Goal: Information Seeking & Learning: Find specific fact

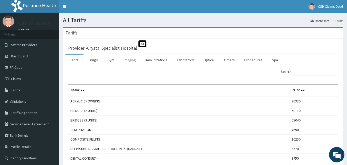
click at [129, 60] on link "Imaging" at bounding box center [130, 59] width 20 height 11
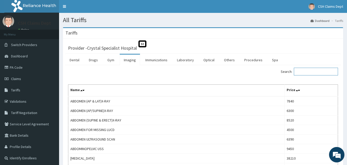
click at [308, 71] on input "Search:" at bounding box center [316, 72] width 44 height 8
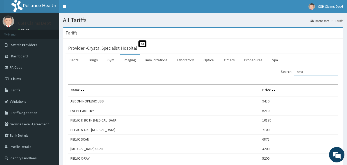
type input "pelvi"
click at [14, 68] on link "PA Code" at bounding box center [29, 67] width 59 height 11
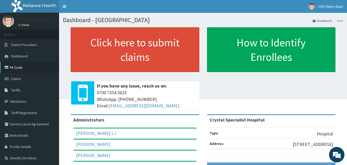
click at [18, 68] on link "PA Code" at bounding box center [29, 67] width 59 height 11
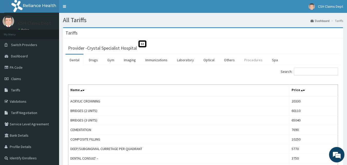
click at [251, 60] on link "Procedures" at bounding box center [253, 59] width 26 height 11
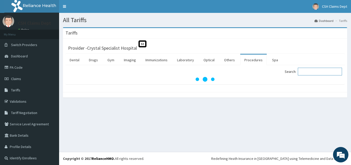
click at [319, 72] on input "Search:" at bounding box center [320, 72] width 44 height 8
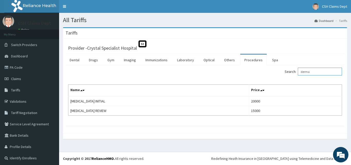
type input "derma"
click at [20, 66] on link "PA Code" at bounding box center [29, 67] width 59 height 11
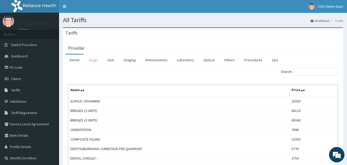
click at [95, 60] on link "Drugs" at bounding box center [93, 59] width 17 height 11
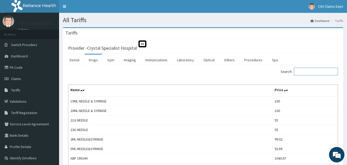
click at [305, 69] on input "Search:" at bounding box center [316, 72] width 44 height 8
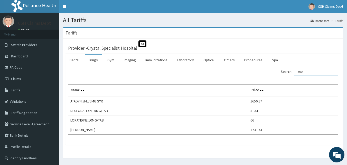
drag, startPoint x: 312, startPoint y: 72, endPoint x: 288, endPoint y: 71, distance: 24.4
click at [288, 71] on label "Search: lorat" at bounding box center [309, 72] width 57 height 8
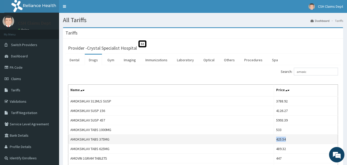
drag, startPoint x: 291, startPoint y: 140, endPoint x: 280, endPoint y: 140, distance: 11.1
click at [280, 140] on td "425.54" at bounding box center [306, 139] width 64 height 10
copy td "425.54"
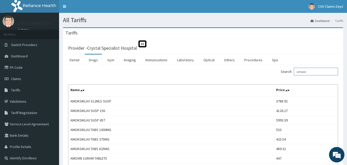
drag, startPoint x: 312, startPoint y: 72, endPoint x: 289, endPoint y: 74, distance: 22.8
click at [289, 74] on label "Search: amoxic" at bounding box center [309, 72] width 57 height 8
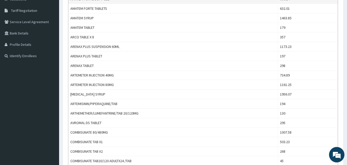
scroll to position [103, 0]
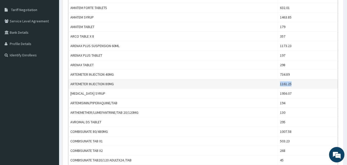
drag, startPoint x: 297, startPoint y: 84, endPoint x: 284, endPoint y: 85, distance: 13.7
click at [284, 85] on td "1161.25" at bounding box center [308, 84] width 60 height 10
copy td "1161.25"
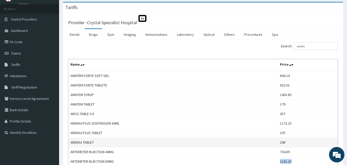
scroll to position [0, 0]
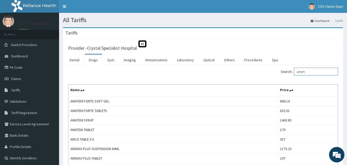
drag, startPoint x: 315, startPoint y: 73, endPoint x: 273, endPoint y: 72, distance: 42.7
click at [273, 73] on div "Search: artem" at bounding box center [272, 72] width 131 height 9
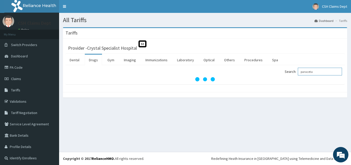
type input "paraceta"
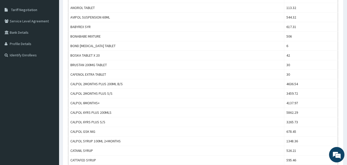
scroll to position [26, 0]
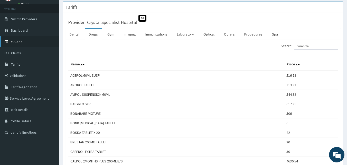
click at [19, 43] on link "PA Code" at bounding box center [29, 41] width 59 height 11
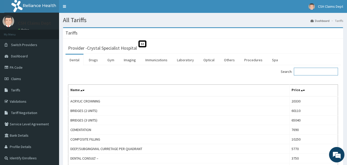
click at [314, 70] on input "Search:" at bounding box center [316, 72] width 44 height 8
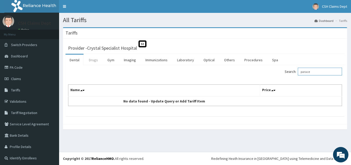
type input "parace"
click at [93, 60] on link "Drugs" at bounding box center [93, 59] width 17 height 11
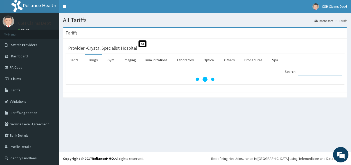
click at [312, 73] on input "Search:" at bounding box center [320, 72] width 44 height 8
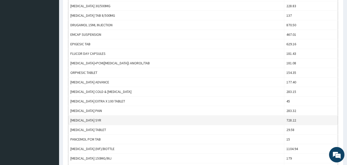
scroll to position [308, 0]
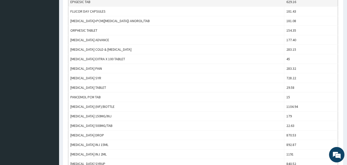
type input "parace"
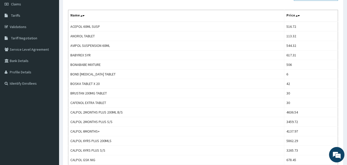
scroll to position [0, 0]
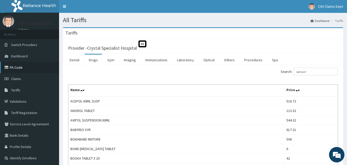
click at [17, 68] on link "PA Code" at bounding box center [29, 67] width 59 height 11
